Goal: Information Seeking & Learning: Get advice/opinions

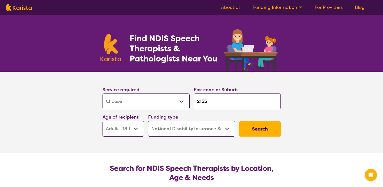
select select "[MEDICAL_DATA]"
select select "AD"
select select "NDIS"
select select "[MEDICAL_DATA]"
select select "AD"
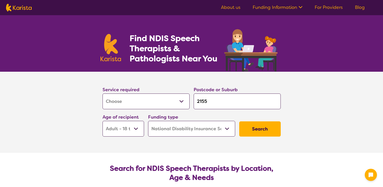
select select "NDIS"
click at [206, 103] on input "2155" at bounding box center [237, 101] width 87 height 16
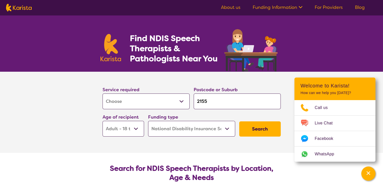
click at [220, 93] on div "Postcode or Suburb 2155" at bounding box center [237, 97] width 87 height 23
click at [218, 98] on input "2155" at bounding box center [237, 101] width 87 height 16
type input "215"
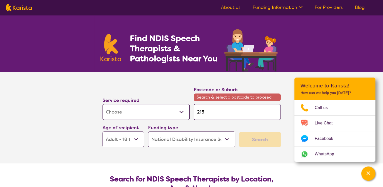
type input "21"
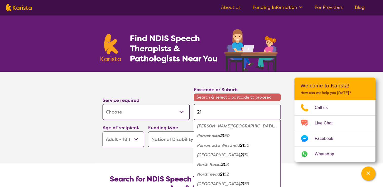
type input "214"
type input "2147"
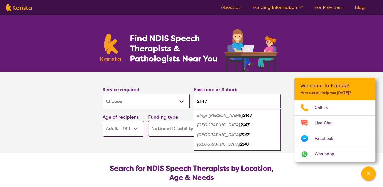
type input "2147"
click at [211, 134] on em "[GEOGRAPHIC_DATA]" at bounding box center [218, 134] width 43 height 5
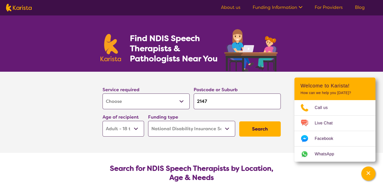
click at [131, 131] on select "Early Childhood - 0 to 9 Child - 10 to 11 Adolescent - 12 to 17 Adult - 18 to 6…" at bounding box center [122, 129] width 41 height 16
select select "AS"
click at [102, 121] on select "Early Childhood - 0 to 9 Child - 10 to 11 Adolescent - 12 to 17 Adult - 18 to 6…" at bounding box center [122, 129] width 41 height 16
select select "AS"
click at [256, 133] on button "Search" at bounding box center [259, 128] width 41 height 15
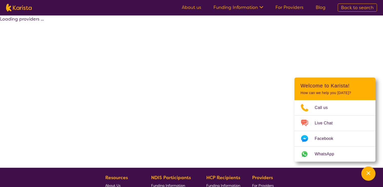
select select "by_score"
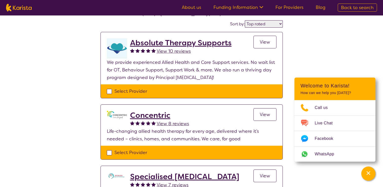
scroll to position [51, 0]
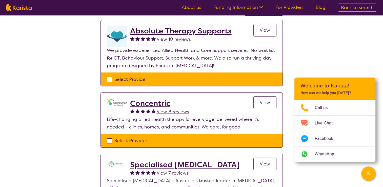
click at [165, 40] on span "View 10 reviews" at bounding box center [174, 39] width 34 height 6
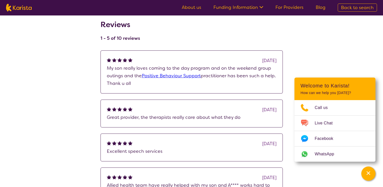
scroll to position [76, 0]
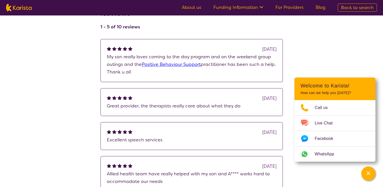
select select "by_score"
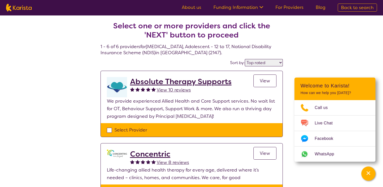
select select "[MEDICAL_DATA]"
select select "AS"
select select "NDIS"
select select "[MEDICAL_DATA]"
select select "AS"
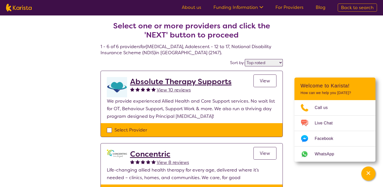
select select "NDIS"
